Goal: Information Seeking & Learning: Find specific fact

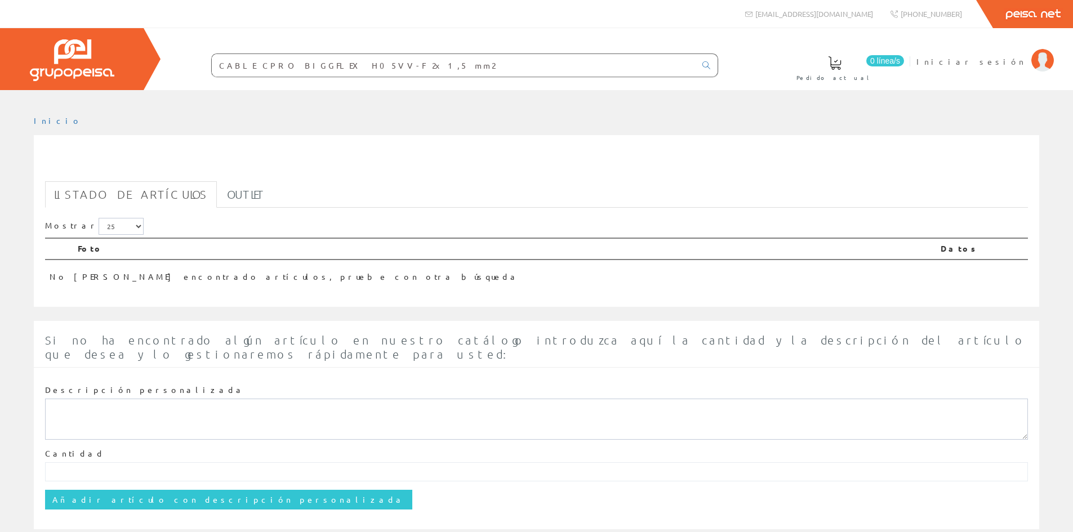
click at [399, 68] on input "CABLE CPRO BIGGFLEX H05VV-F 2x1,5 mm2" at bounding box center [454, 65] width 484 height 23
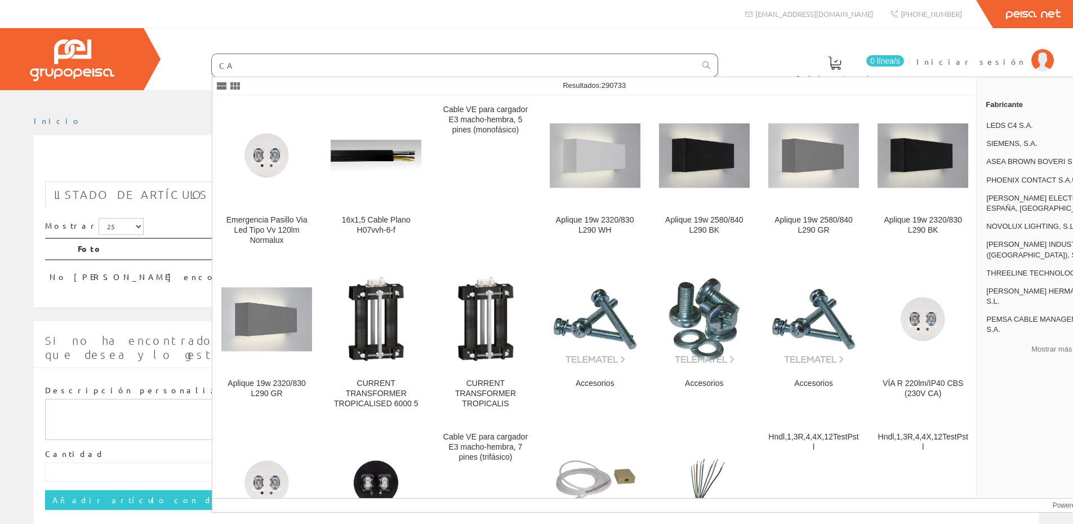
type input "C"
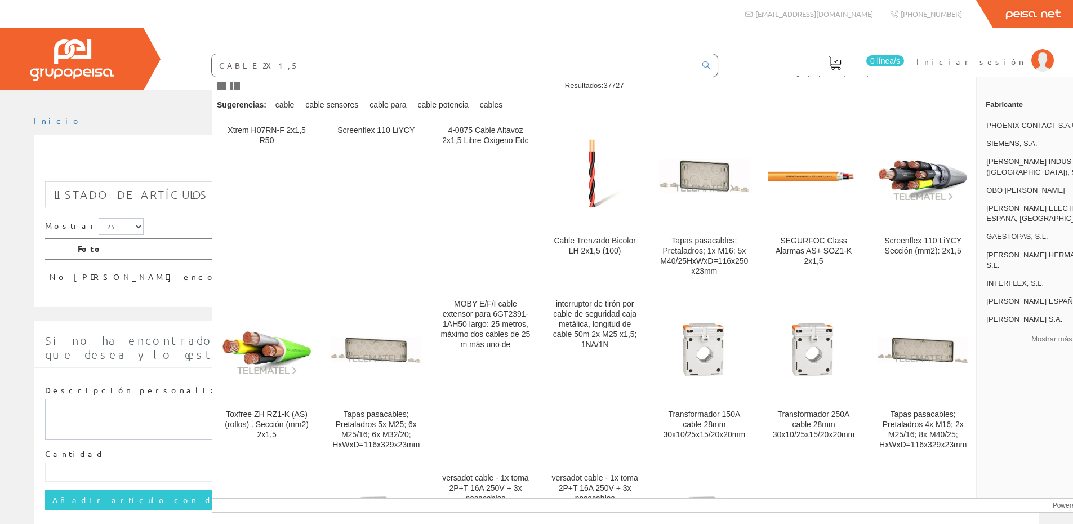
type input "CABLE 2X1,5"
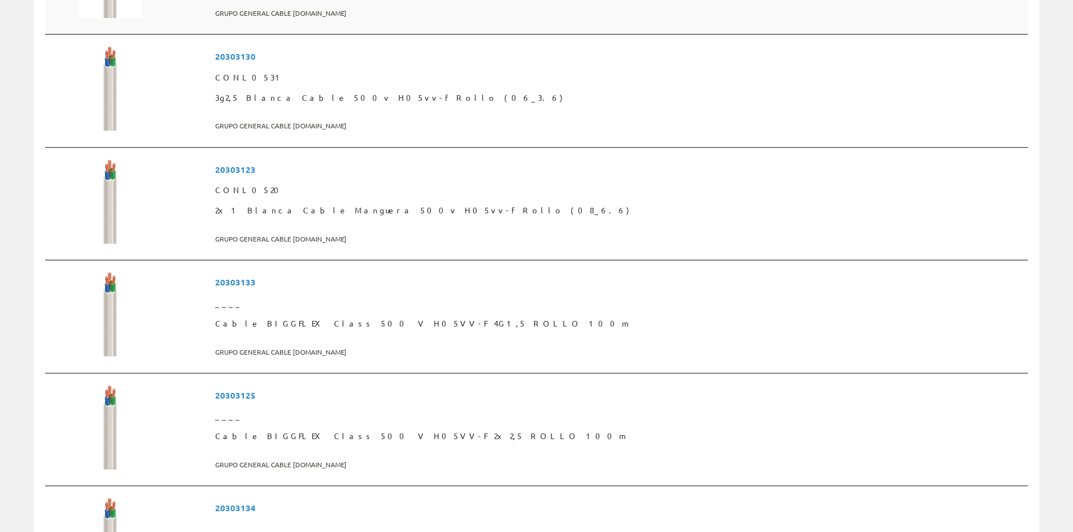
scroll to position [507, 0]
